Goal: Task Accomplishment & Management: Use online tool/utility

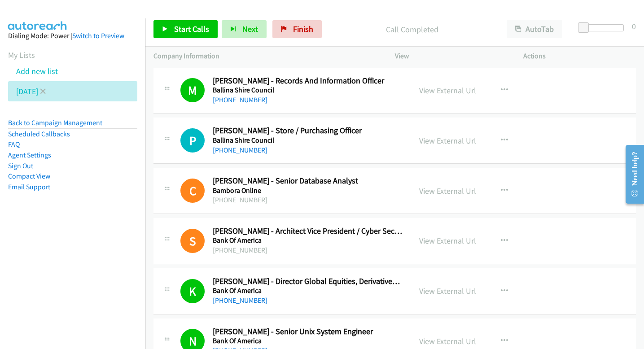
scroll to position [262, 0]
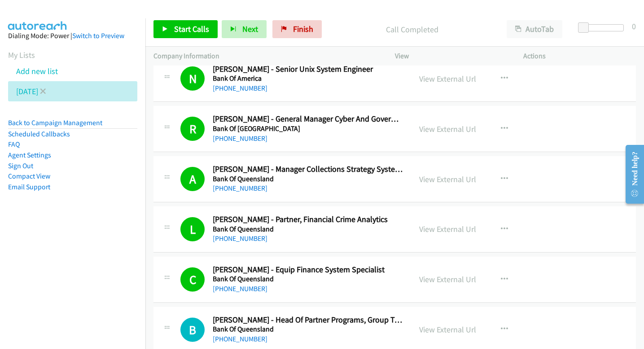
click at [45, 92] on li "[DATE]" at bounding box center [72, 91] width 129 height 20
click at [42, 92] on icon at bounding box center [43, 92] width 6 height 6
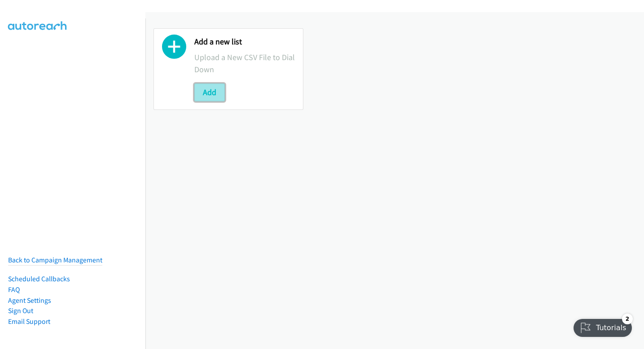
click at [207, 89] on button "Add" at bounding box center [209, 92] width 31 height 18
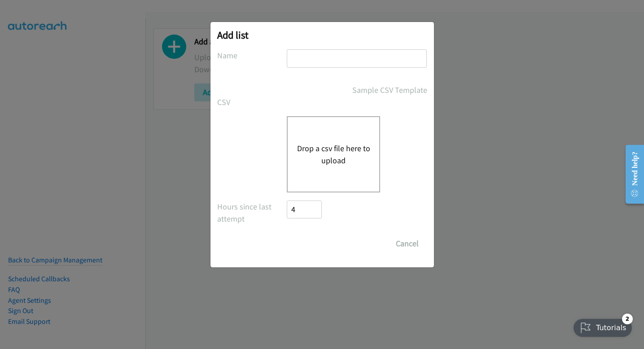
click at [463, 74] on div "Add list No phone fields were returned for that Report or List View Please uplo…" at bounding box center [322, 178] width 644 height 341
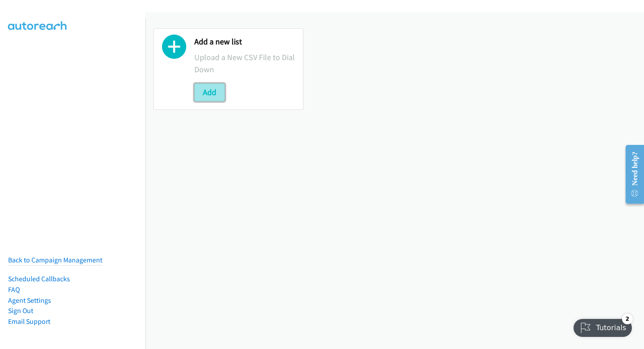
click at [207, 96] on button "Add" at bounding box center [209, 92] width 31 height 18
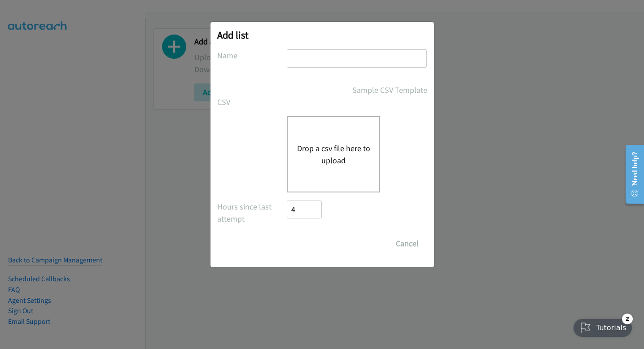
click at [315, 61] on input "text" at bounding box center [357, 58] width 140 height 18
type input "monday"
click at [313, 152] on button "Drop a csv file here to upload" at bounding box center [334, 154] width 74 height 24
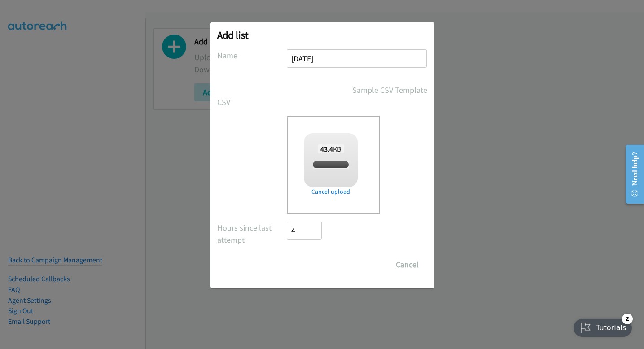
checkbox input "true"
click at [312, 271] on input "Save List" at bounding box center [310, 265] width 47 height 18
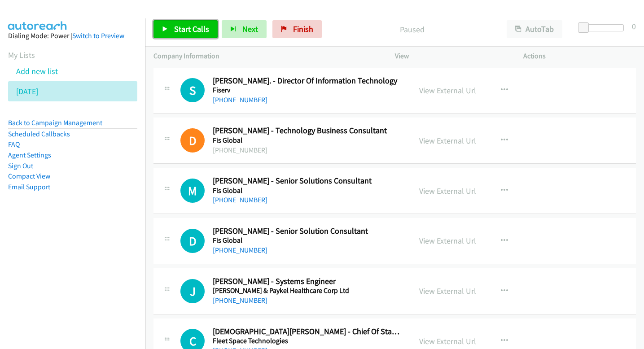
click at [201, 27] on span "Start Calls" at bounding box center [191, 29] width 35 height 10
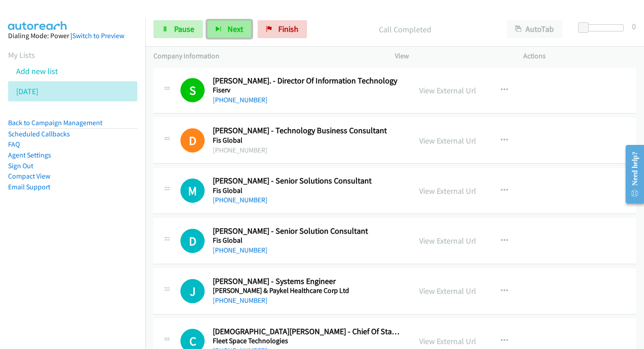
click at [240, 34] on span "Next" at bounding box center [235, 29] width 16 height 10
click at [238, 33] on span "Next" at bounding box center [235, 29] width 16 height 10
click at [236, 35] on button "Next" at bounding box center [229, 29] width 45 height 18
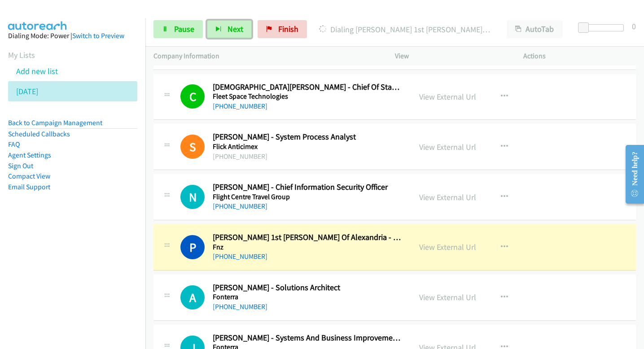
scroll to position [247, 0]
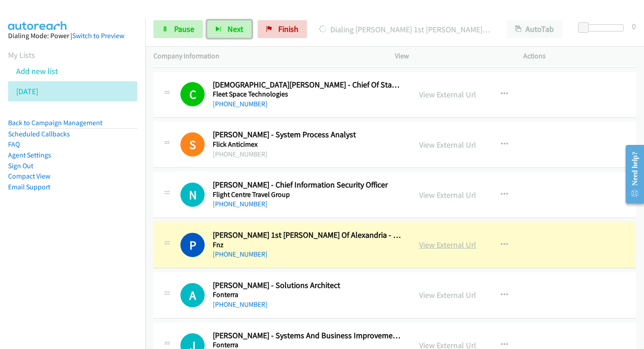
click at [449, 243] on link "View External Url" at bounding box center [447, 245] width 57 height 10
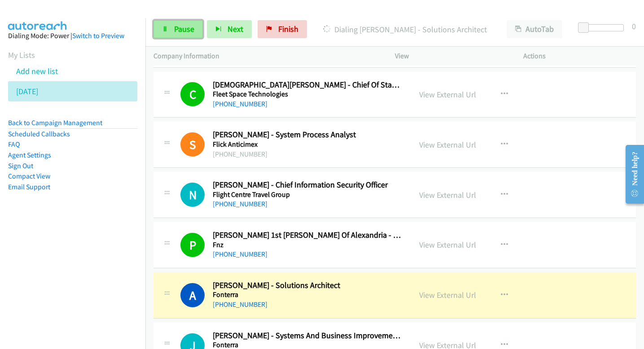
click at [192, 33] on span "Pause" at bounding box center [184, 29] width 20 height 10
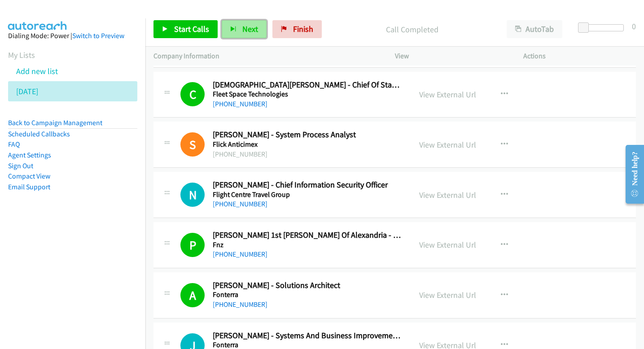
click at [248, 28] on span "Next" at bounding box center [250, 29] width 16 height 10
click at [250, 25] on span "Next" at bounding box center [250, 29] width 16 height 10
click at [244, 29] on span "Next" at bounding box center [250, 29] width 16 height 10
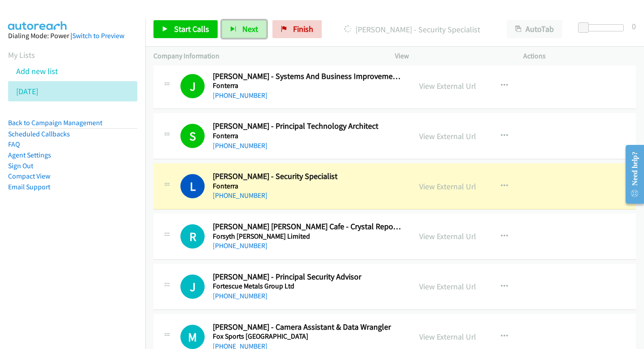
scroll to position [528, 0]
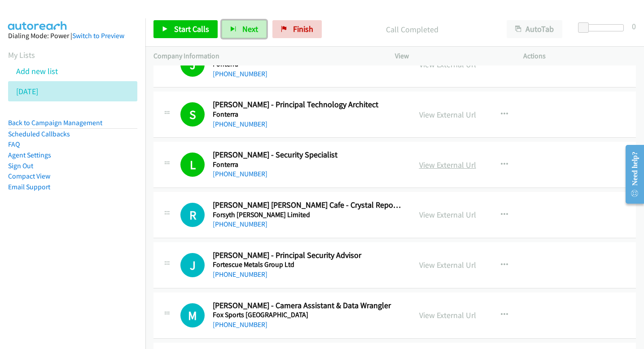
click at [445, 166] on link "View External Url" at bounding box center [447, 165] width 57 height 10
click at [236, 27] on button "Next" at bounding box center [244, 29] width 45 height 18
click at [253, 33] on span "Next" at bounding box center [250, 29] width 16 height 10
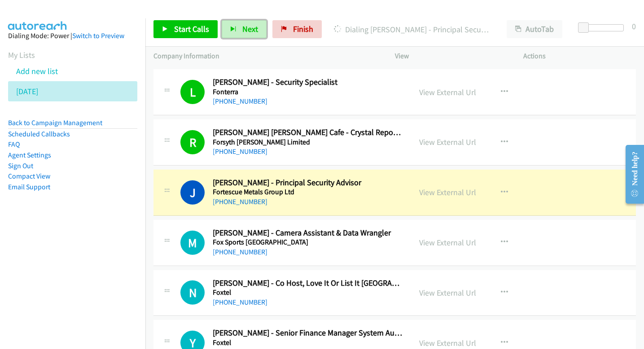
scroll to position [607, 0]
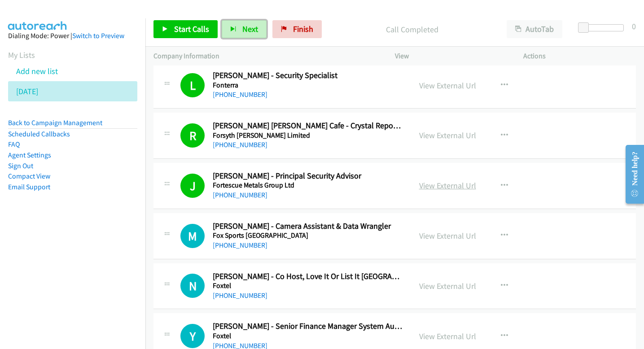
click at [454, 187] on link "View External Url" at bounding box center [447, 185] width 57 height 10
click at [257, 37] on button "Next" at bounding box center [244, 29] width 45 height 18
click at [255, 35] on button "Next" at bounding box center [244, 29] width 45 height 18
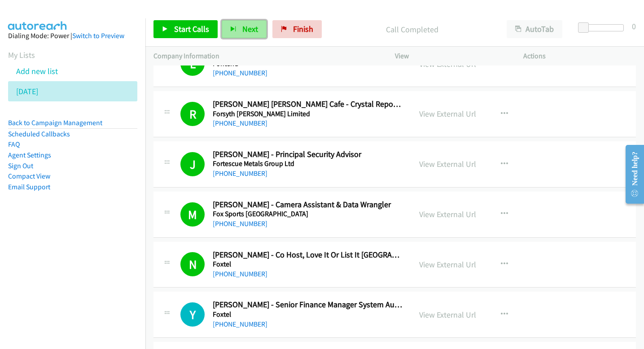
click at [248, 29] on span "Next" at bounding box center [250, 29] width 16 height 10
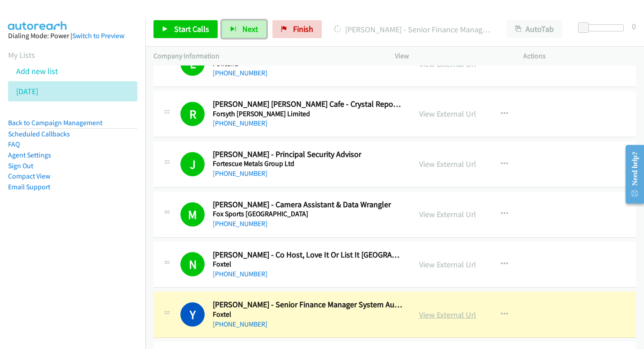
click at [432, 315] on link "View External Url" at bounding box center [447, 315] width 57 height 10
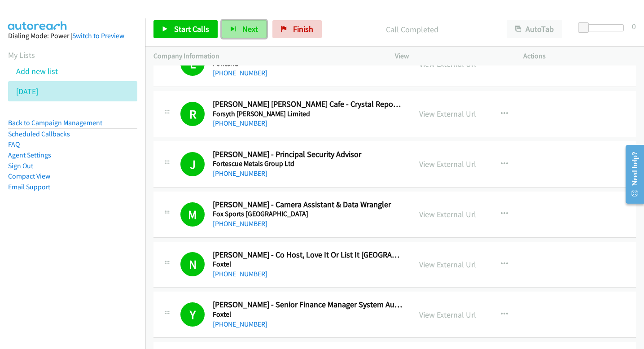
click at [242, 32] on span "Next" at bounding box center [250, 29] width 16 height 10
click at [254, 27] on span "Next" at bounding box center [250, 29] width 16 height 10
click at [240, 22] on button "Next" at bounding box center [244, 29] width 45 height 18
click at [234, 33] on button "Next" at bounding box center [244, 29] width 45 height 18
click at [253, 23] on button "Next" at bounding box center [244, 29] width 45 height 18
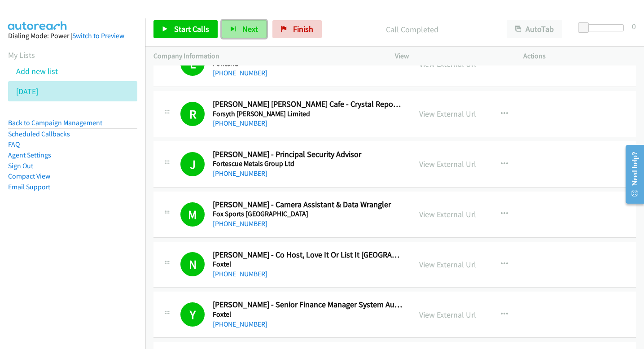
click at [258, 29] on button "Next" at bounding box center [244, 29] width 45 height 18
click at [253, 31] on span "Next" at bounding box center [250, 29] width 16 height 10
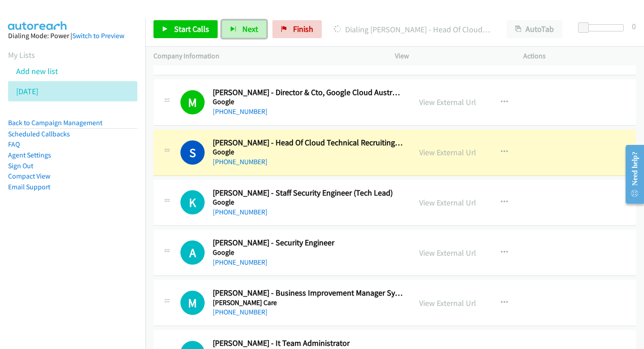
scroll to position [1494, 0]
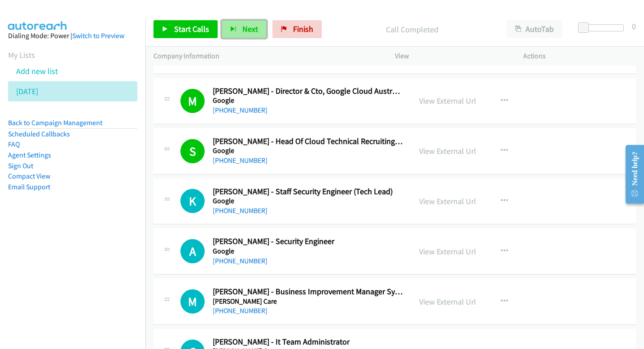
click at [239, 30] on button "Next" at bounding box center [244, 29] width 45 height 18
click at [243, 29] on span "Next" at bounding box center [250, 29] width 16 height 10
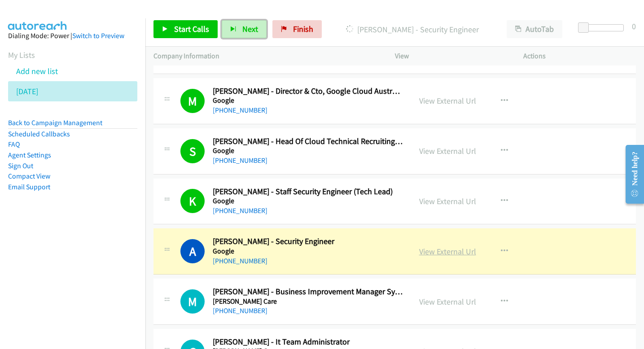
click at [448, 248] on link "View External Url" at bounding box center [447, 251] width 57 height 10
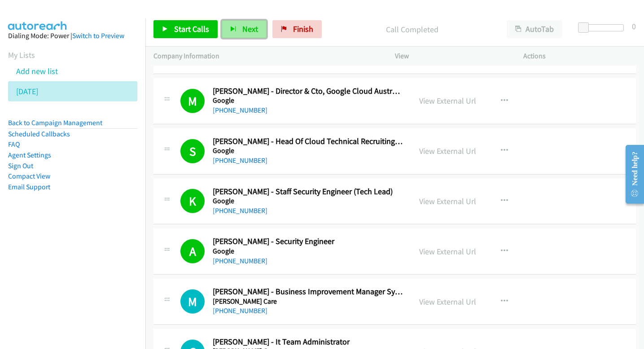
click at [237, 24] on button "Next" at bounding box center [244, 29] width 45 height 18
click at [252, 27] on span "Next" at bounding box center [250, 29] width 16 height 10
click at [246, 27] on span "Next" at bounding box center [250, 29] width 16 height 10
click at [239, 32] on button "Next" at bounding box center [244, 29] width 45 height 18
click at [242, 33] on span "Next" at bounding box center [250, 29] width 16 height 10
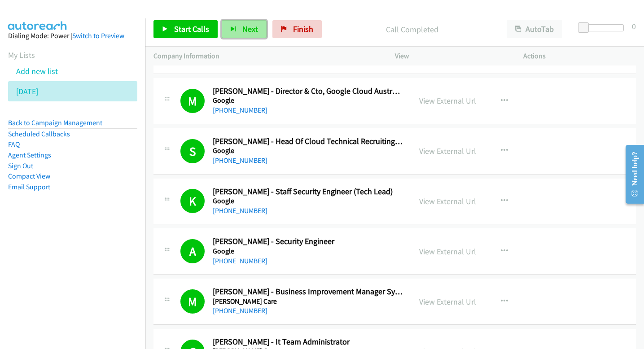
click at [238, 35] on button "Next" at bounding box center [244, 29] width 45 height 18
click at [239, 30] on button "Next" at bounding box center [244, 29] width 45 height 18
click at [245, 28] on span "Next" at bounding box center [250, 29] width 16 height 10
click at [253, 28] on span "Next" at bounding box center [250, 29] width 16 height 10
click at [249, 28] on span "Next" at bounding box center [250, 29] width 16 height 10
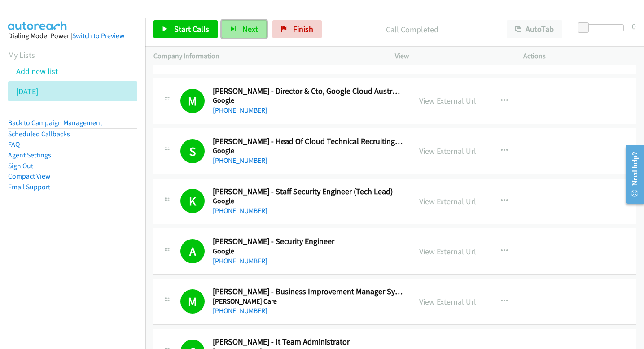
click at [246, 26] on span "Next" at bounding box center [250, 29] width 16 height 10
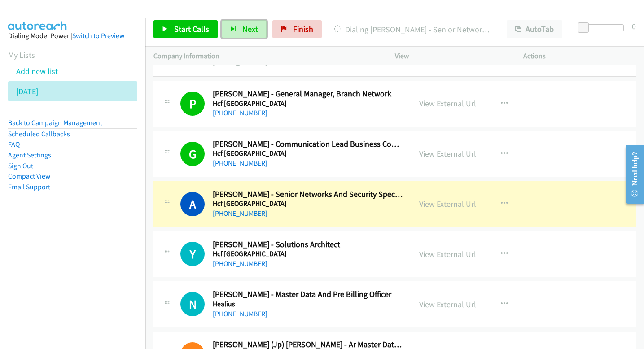
scroll to position [2242, 0]
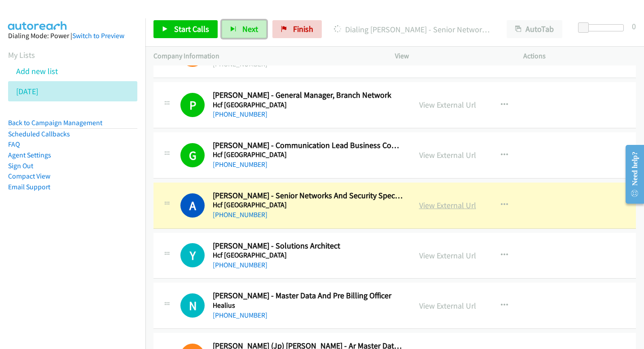
click at [455, 206] on link "View External Url" at bounding box center [447, 205] width 57 height 10
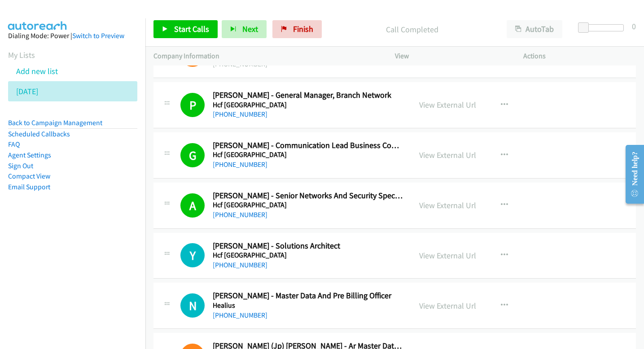
click at [247, 39] on div "Start Calls Pause Next Finish Call Completed AutoTab AutoTab 0" at bounding box center [394, 29] width 498 height 35
click at [249, 26] on span "Next" at bounding box center [250, 29] width 16 height 10
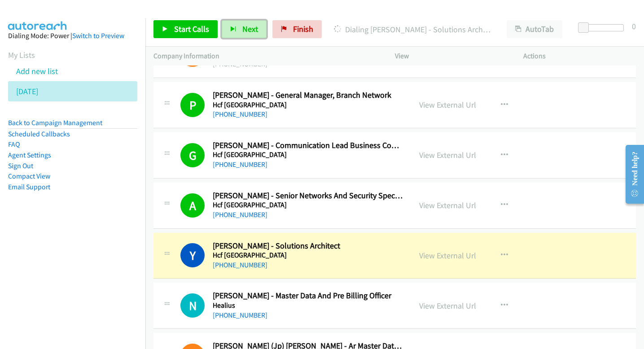
scroll to position [2289, 0]
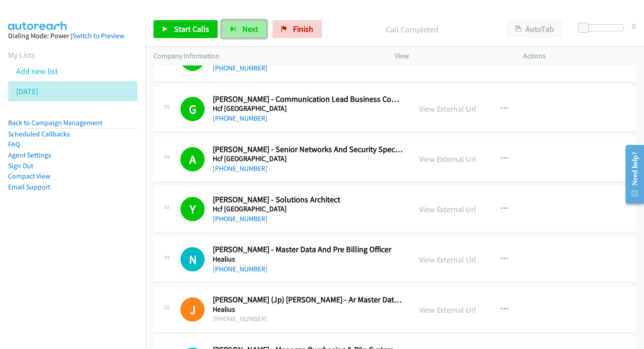
click at [254, 30] on span "Next" at bounding box center [250, 29] width 16 height 10
click at [250, 30] on span "Next" at bounding box center [250, 29] width 16 height 10
click at [246, 27] on span "Next" at bounding box center [250, 29] width 16 height 10
click at [247, 34] on button "Next" at bounding box center [244, 29] width 45 height 18
click at [245, 31] on span "Next" at bounding box center [250, 29] width 16 height 10
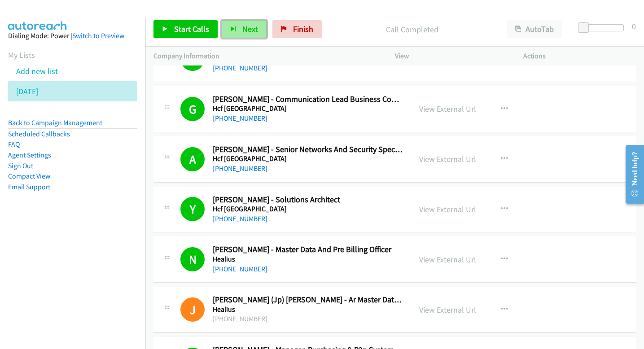
click at [235, 31] on button "Next" at bounding box center [244, 29] width 45 height 18
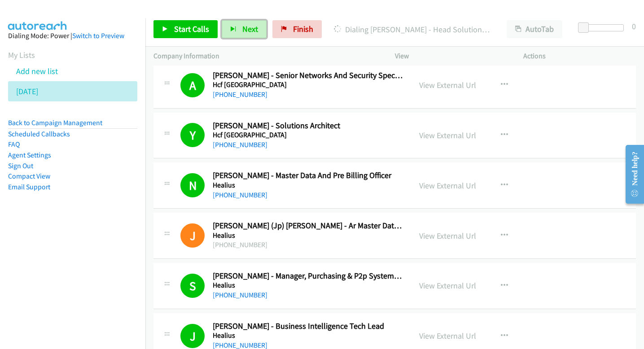
scroll to position [2414, 0]
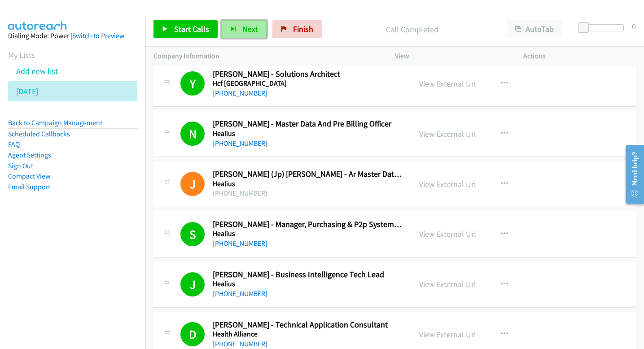
click at [250, 34] on button "Next" at bounding box center [244, 29] width 45 height 18
click at [249, 32] on span "Next" at bounding box center [250, 29] width 16 height 10
click at [243, 24] on span "Next" at bounding box center [250, 29] width 16 height 10
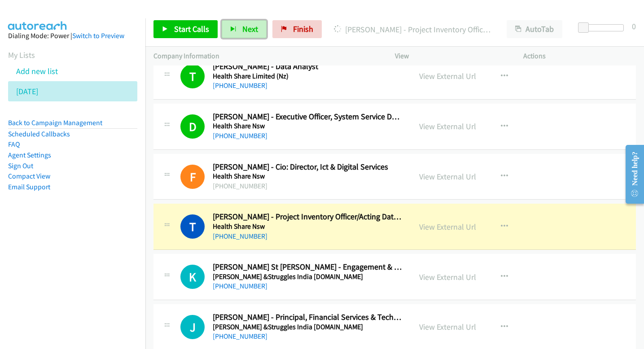
scroll to position [2823, 0]
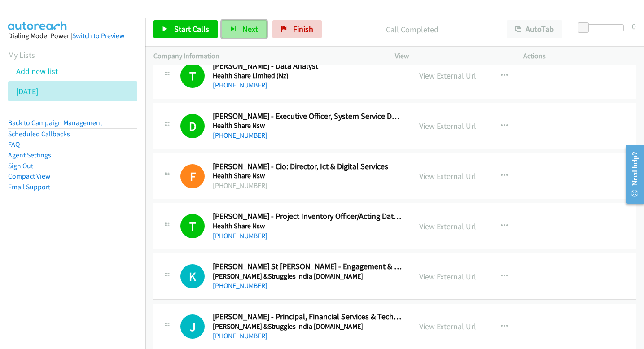
click at [240, 26] on button "Next" at bounding box center [244, 29] width 45 height 18
click at [251, 29] on span "Next" at bounding box center [250, 29] width 16 height 10
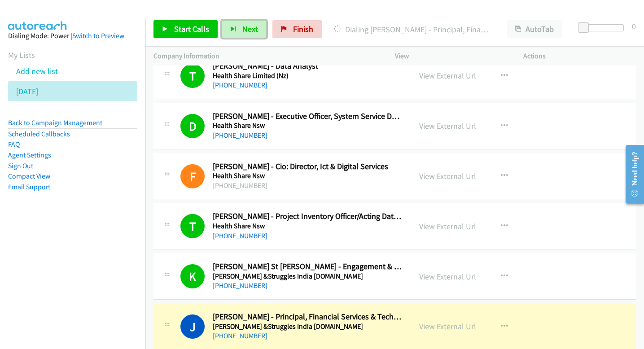
scroll to position [2836, 0]
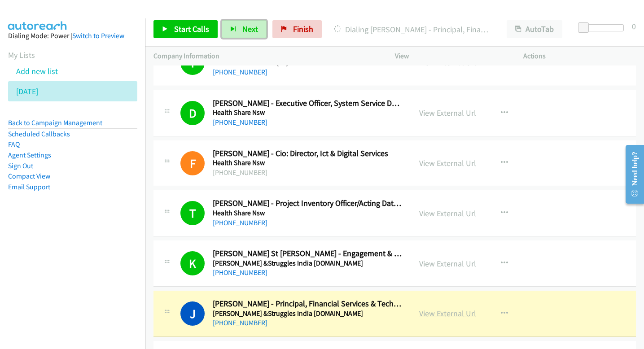
click at [439, 314] on link "View External Url" at bounding box center [447, 313] width 57 height 10
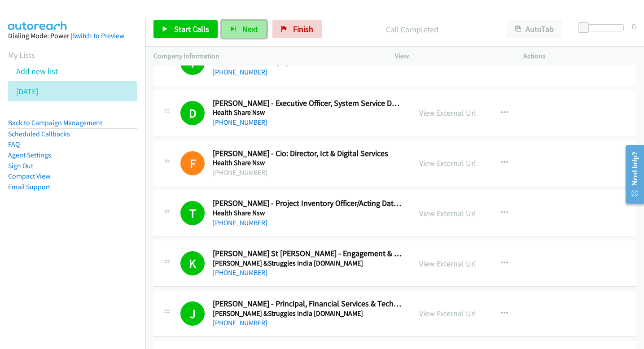
click at [244, 26] on span "Next" at bounding box center [250, 29] width 16 height 10
click at [249, 31] on span "Next" at bounding box center [250, 29] width 16 height 10
click at [243, 28] on span "Next" at bounding box center [250, 29] width 16 height 10
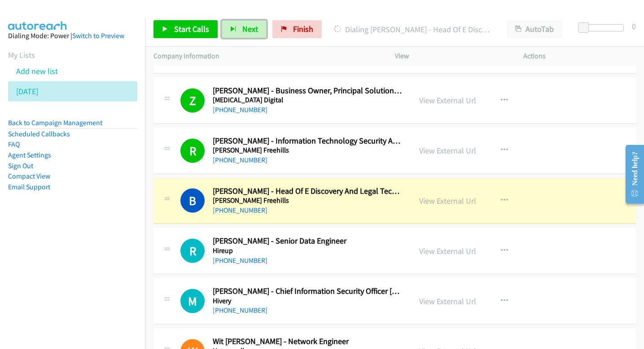
scroll to position [3100, 0]
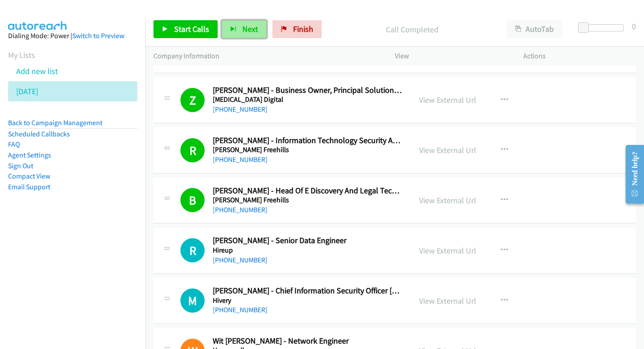
click at [256, 31] on button "Next" at bounding box center [244, 29] width 45 height 18
click at [242, 31] on span "Next" at bounding box center [250, 29] width 16 height 10
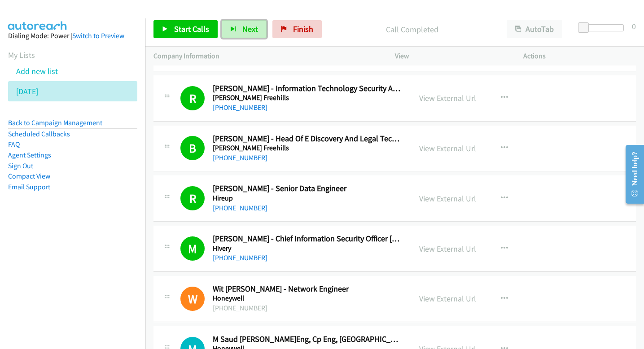
scroll to position [3157, 0]
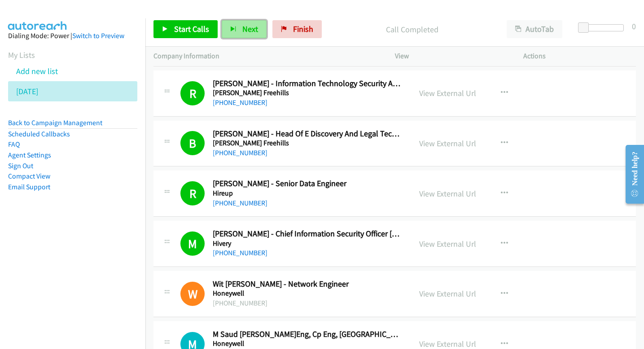
click at [253, 25] on span "Next" at bounding box center [250, 29] width 16 height 10
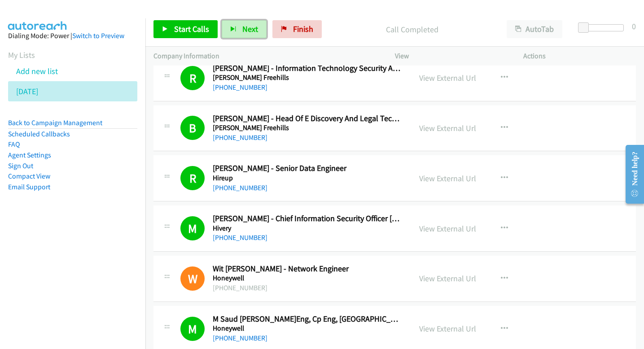
scroll to position [3181, 0]
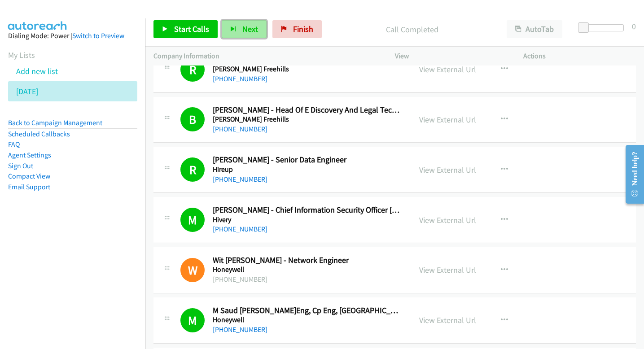
click at [245, 24] on span "Next" at bounding box center [250, 29] width 16 height 10
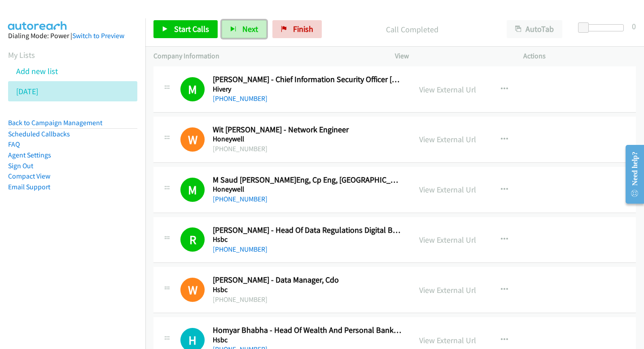
scroll to position [3312, 0]
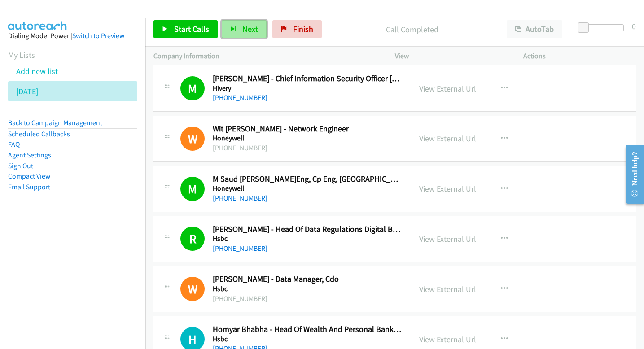
click at [258, 29] on button "Next" at bounding box center [244, 29] width 45 height 18
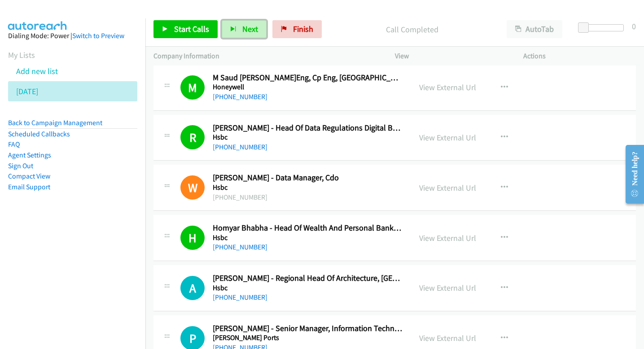
scroll to position [3420, 0]
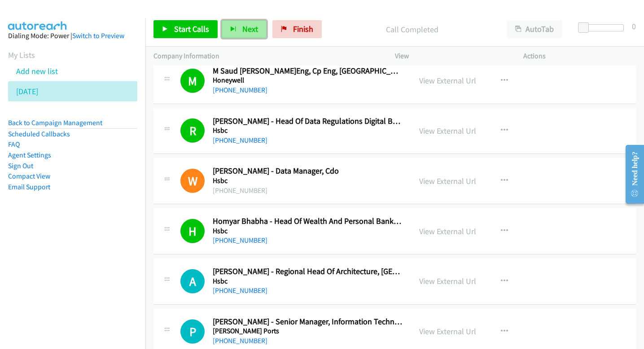
click at [259, 26] on button "Next" at bounding box center [244, 29] width 45 height 18
click at [255, 29] on span "Next" at bounding box center [250, 29] width 16 height 10
click at [253, 27] on span "Next" at bounding box center [250, 29] width 16 height 10
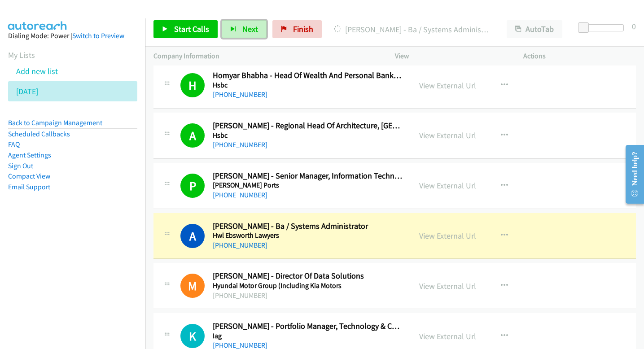
scroll to position [3572, 0]
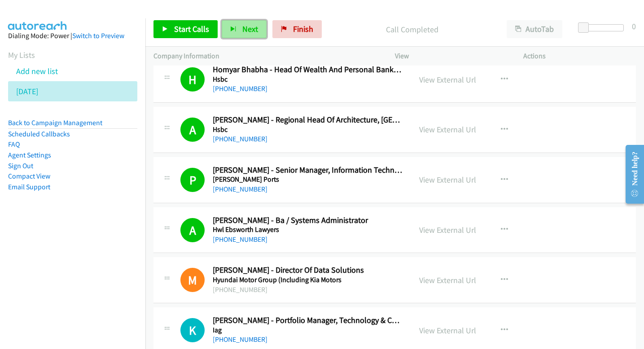
click at [251, 31] on span "Next" at bounding box center [250, 29] width 16 height 10
click at [249, 29] on span "Next" at bounding box center [250, 29] width 16 height 10
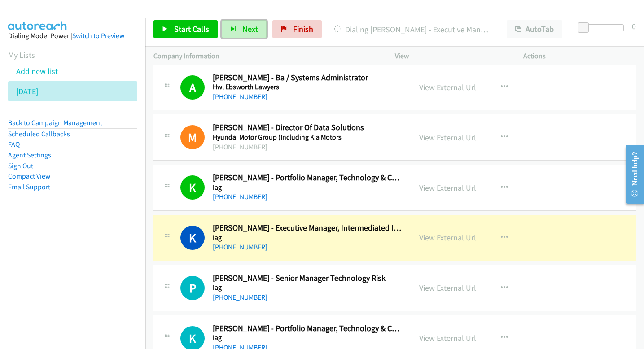
scroll to position [3716, 0]
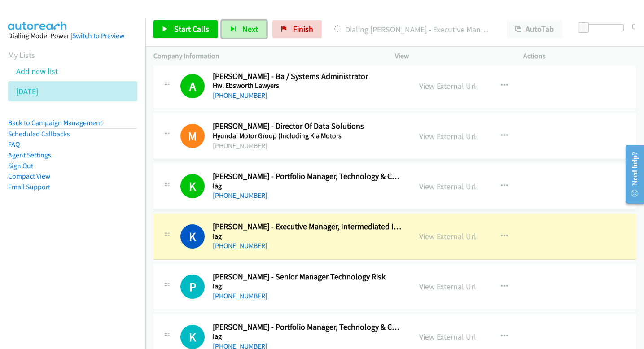
click at [456, 236] on link "View External Url" at bounding box center [447, 236] width 57 height 10
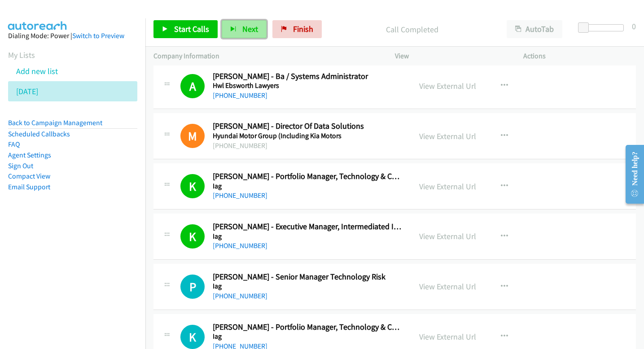
click at [256, 21] on button "Next" at bounding box center [244, 29] width 45 height 18
click at [251, 29] on span "Next" at bounding box center [250, 29] width 16 height 10
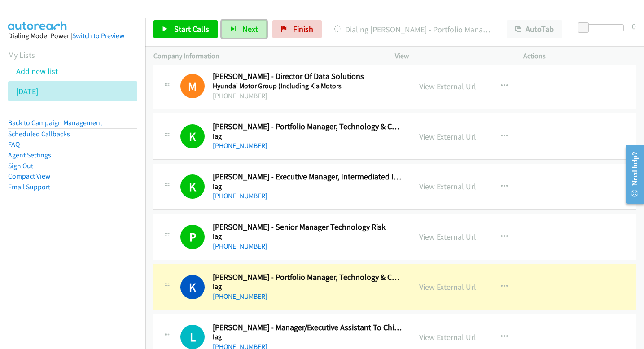
scroll to position [3782, 0]
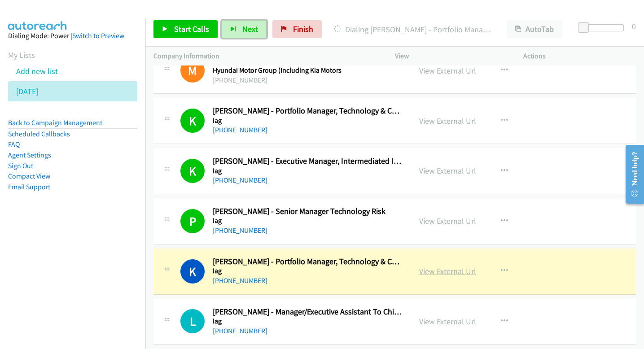
click at [444, 275] on link "View External Url" at bounding box center [447, 271] width 57 height 10
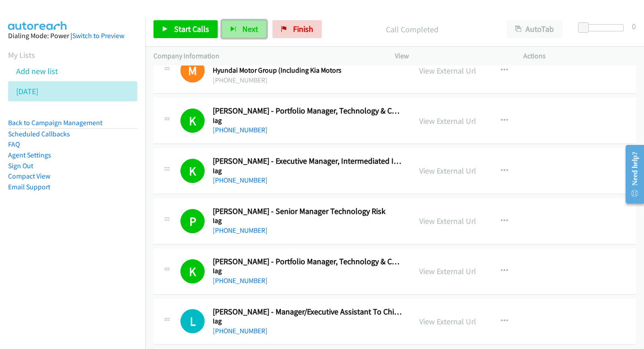
click at [231, 31] on icon "button" at bounding box center [233, 29] width 6 height 6
click at [249, 27] on span "Next" at bounding box center [250, 29] width 16 height 10
click at [256, 29] on span "Next" at bounding box center [250, 29] width 16 height 10
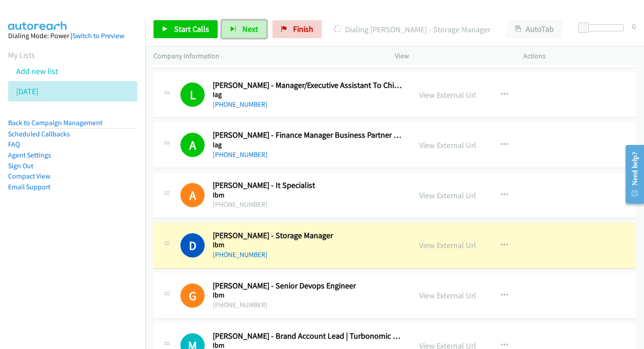
scroll to position [4009, 0]
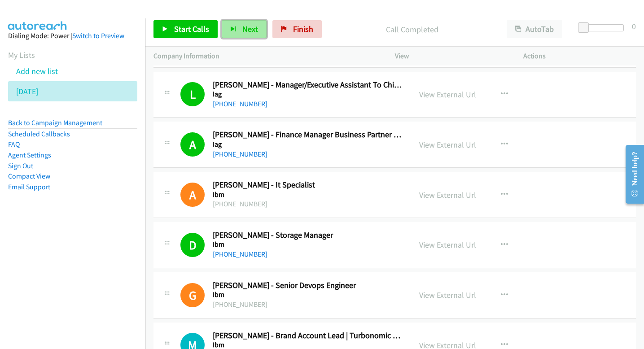
click at [251, 31] on span "Next" at bounding box center [250, 29] width 16 height 10
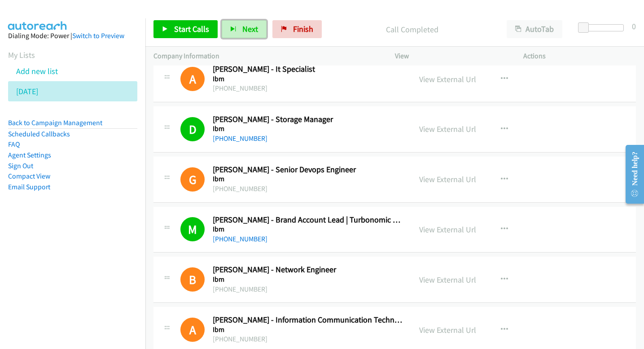
scroll to position [4139, 0]
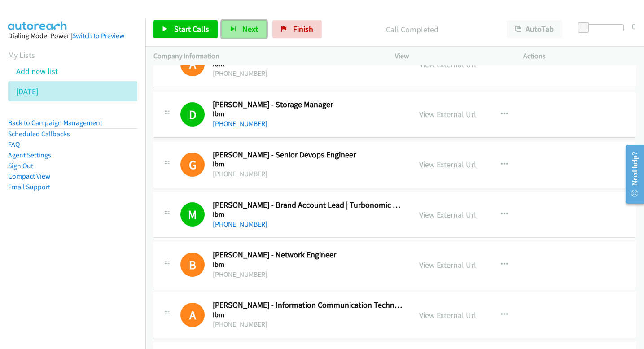
click at [260, 32] on button "Next" at bounding box center [244, 29] width 45 height 18
click at [248, 34] on span "Next" at bounding box center [250, 29] width 16 height 10
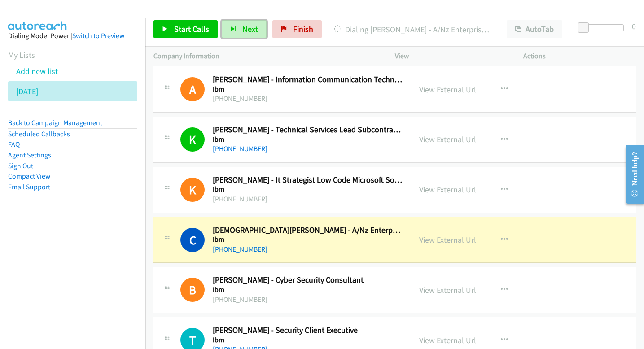
scroll to position [4386, 0]
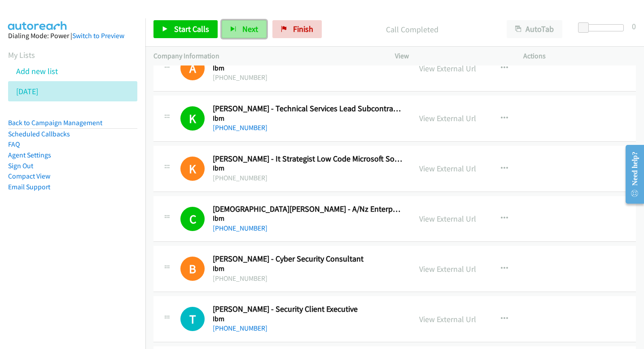
click at [249, 30] on span "Next" at bounding box center [250, 29] width 16 height 10
click at [248, 31] on span "Next" at bounding box center [250, 29] width 16 height 10
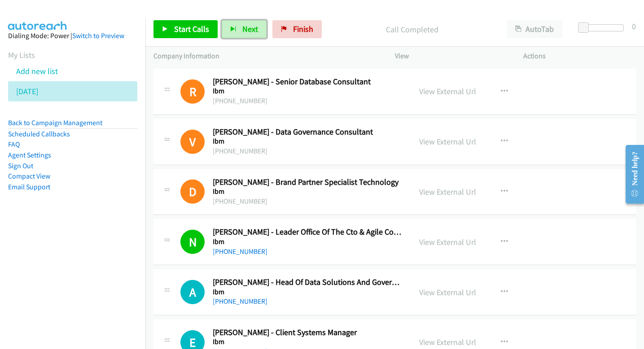
scroll to position [4728, 0]
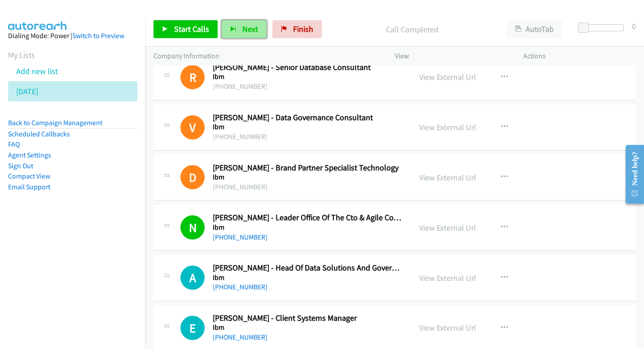
click at [247, 26] on span "Next" at bounding box center [250, 29] width 16 height 10
